Goal: Transaction & Acquisition: Purchase product/service

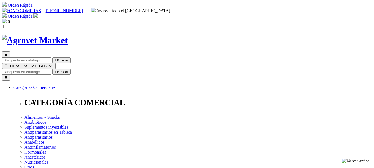
select select "25"
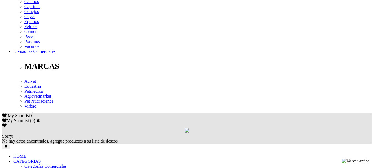
scroll to position [194, 0]
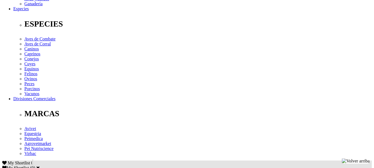
scroll to position [222, 0]
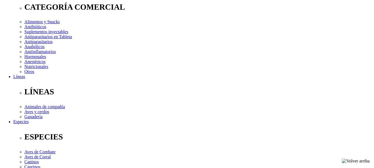
scroll to position [83, 0]
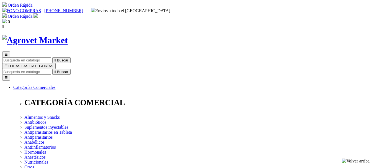
select select "25"
drag, startPoint x: 193, startPoint y: 71, endPoint x: 290, endPoint y: 70, distance: 96.7
copy h1 "Cani-Tabs® Daily Multi Puppy"
